Goal: Information Seeking & Learning: Learn about a topic

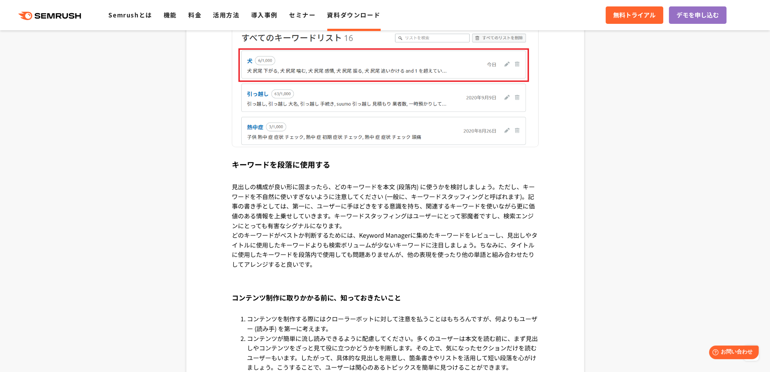
scroll to position [2917, 0]
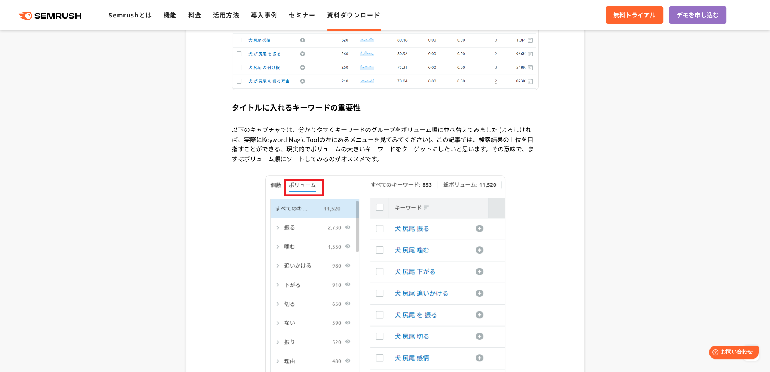
scroll to position [909, 0]
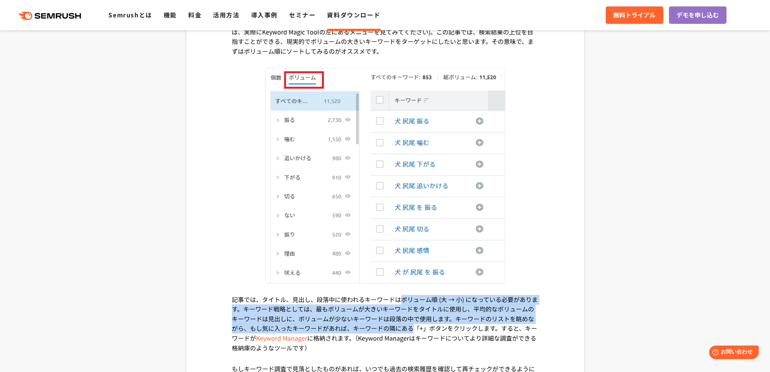
drag, startPoint x: 399, startPoint y: 292, endPoint x: 416, endPoint y: 327, distance: 38.8
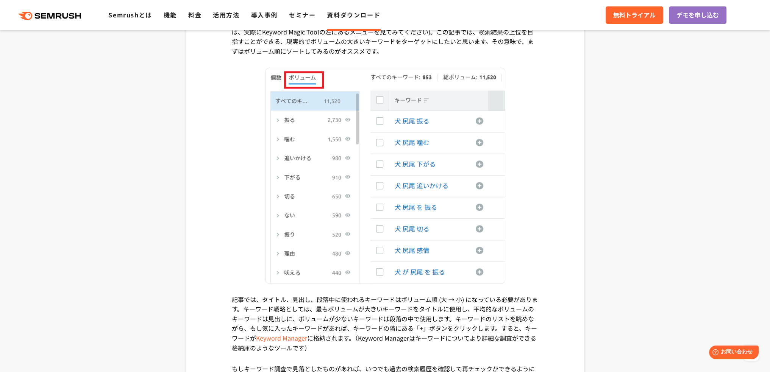
click at [382, 335] on p "記事では、タイトル、見出し、段落中に使われるキーワードはボリューム順 (大 → 小) になっている必要があります。キーワード戦略としては、最もボリュームが大き…" at bounding box center [385, 330] width 307 height 70
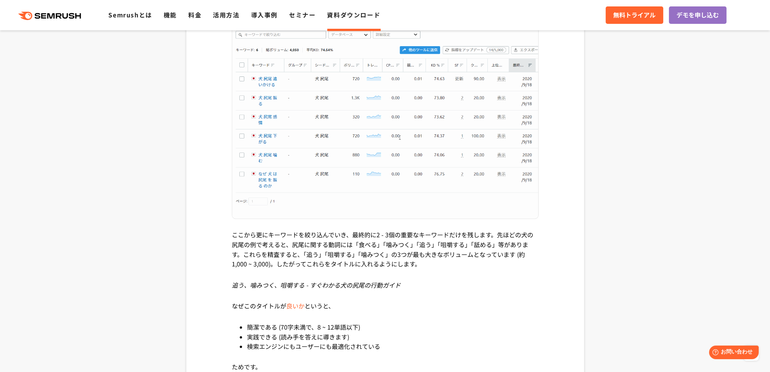
scroll to position [1705, 0]
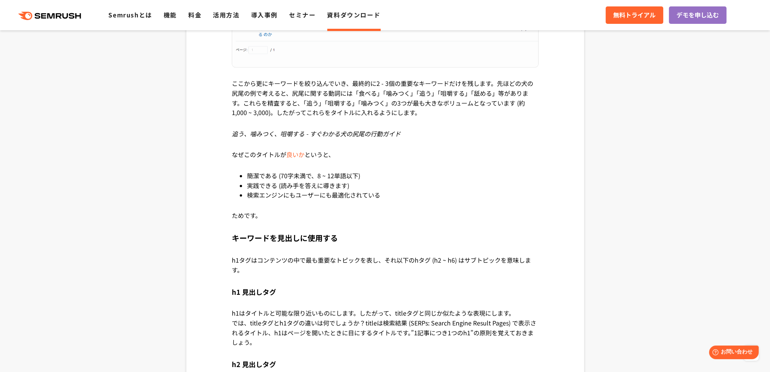
click at [364, 291] on h4 "h1 見出しタグ" at bounding box center [385, 292] width 307 height 34
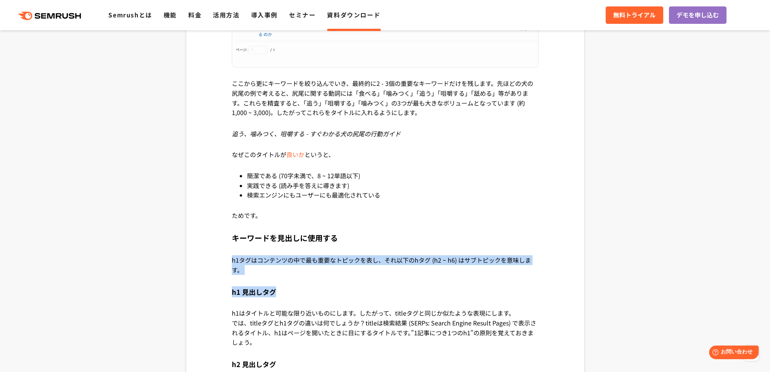
drag, startPoint x: 349, startPoint y: 251, endPoint x: 350, endPoint y: 305, distance: 54.2
click at [350, 305] on div "1. 記事を構成するために最適なキーワードを探す ロンドンの居心地の良いパブで、Googleに上位表示させるキーワードについて考えに耽り、筆を走らせている デ…" at bounding box center [385, 205] width 307 height 2780
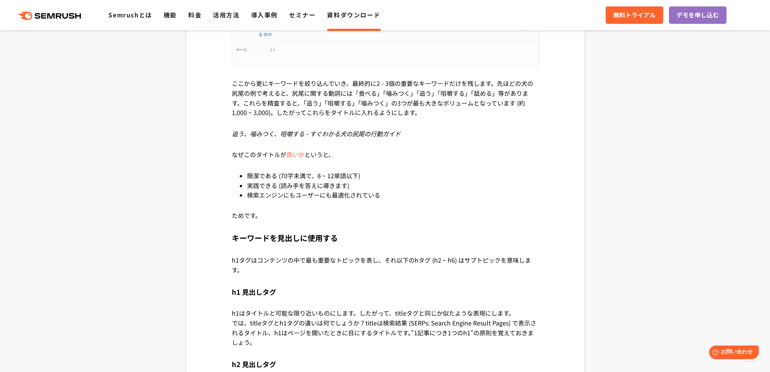
click at [352, 314] on p "h1はタイトルと可能な限り近いものにします。したがって、titleタグと同じか似たような表現にします。" at bounding box center [385, 313] width 307 height 10
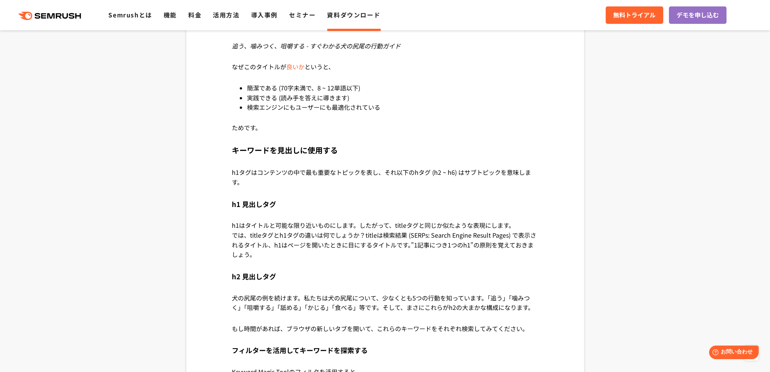
scroll to position [1894, 0]
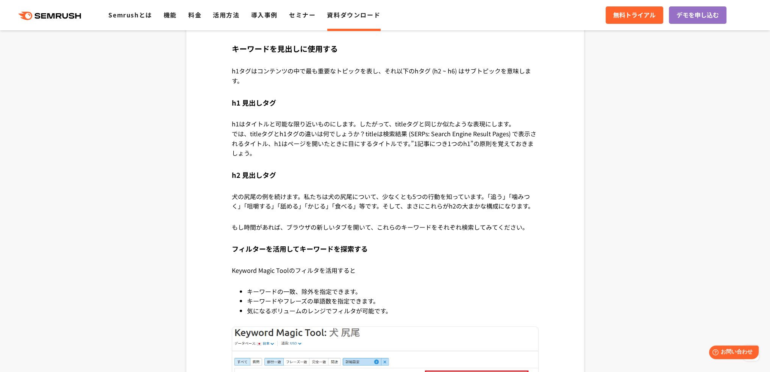
click at [352, 314] on li "気になるボリュームのレンジでフィルタが可能です。" at bounding box center [393, 311] width 292 height 10
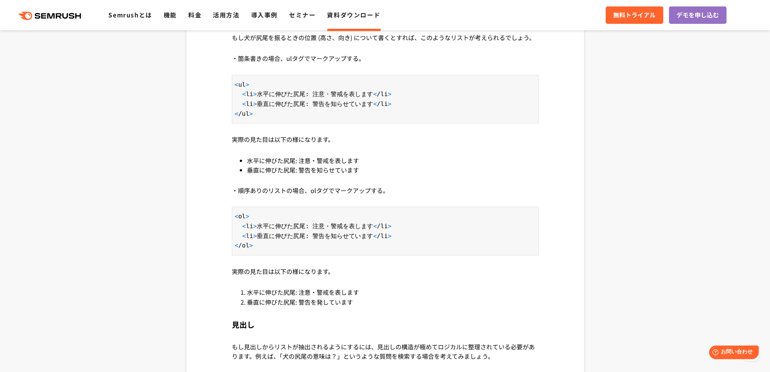
scroll to position [4091, 0]
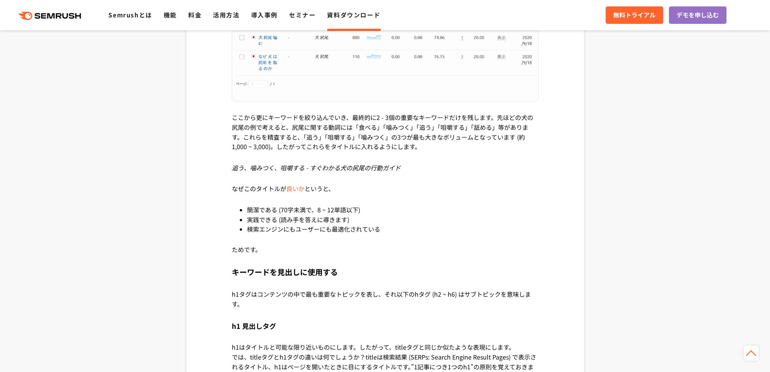
scroll to position [1705, 0]
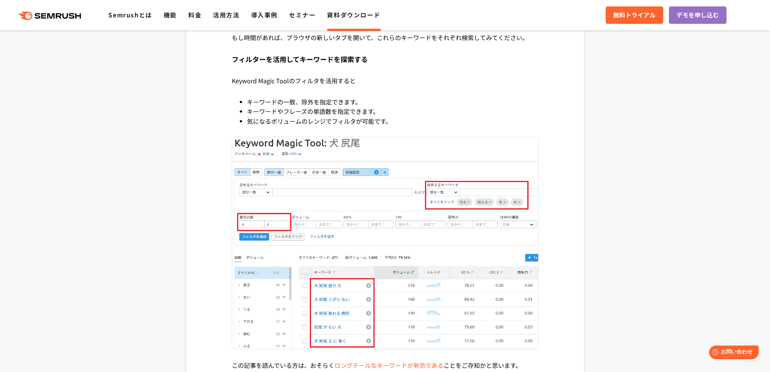
scroll to position [2311, 0]
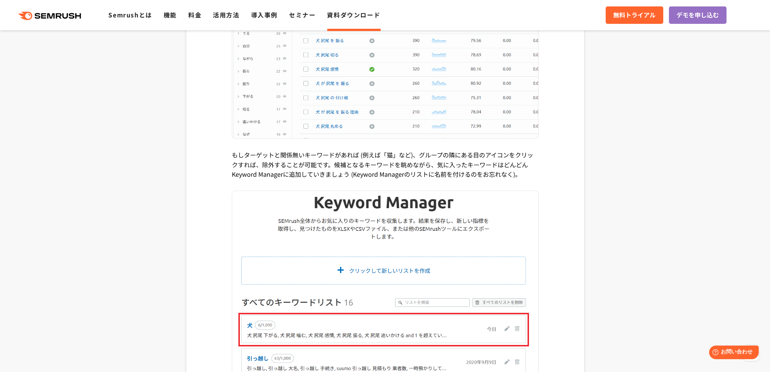
scroll to position [2803, 0]
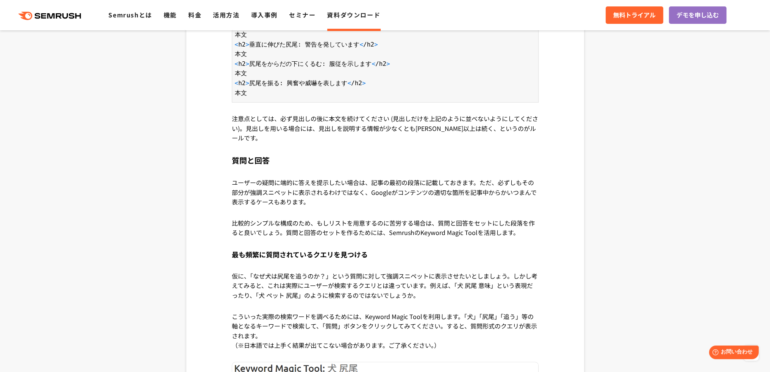
scroll to position [4394, 0]
